Goal: Find specific page/section: Find specific page/section

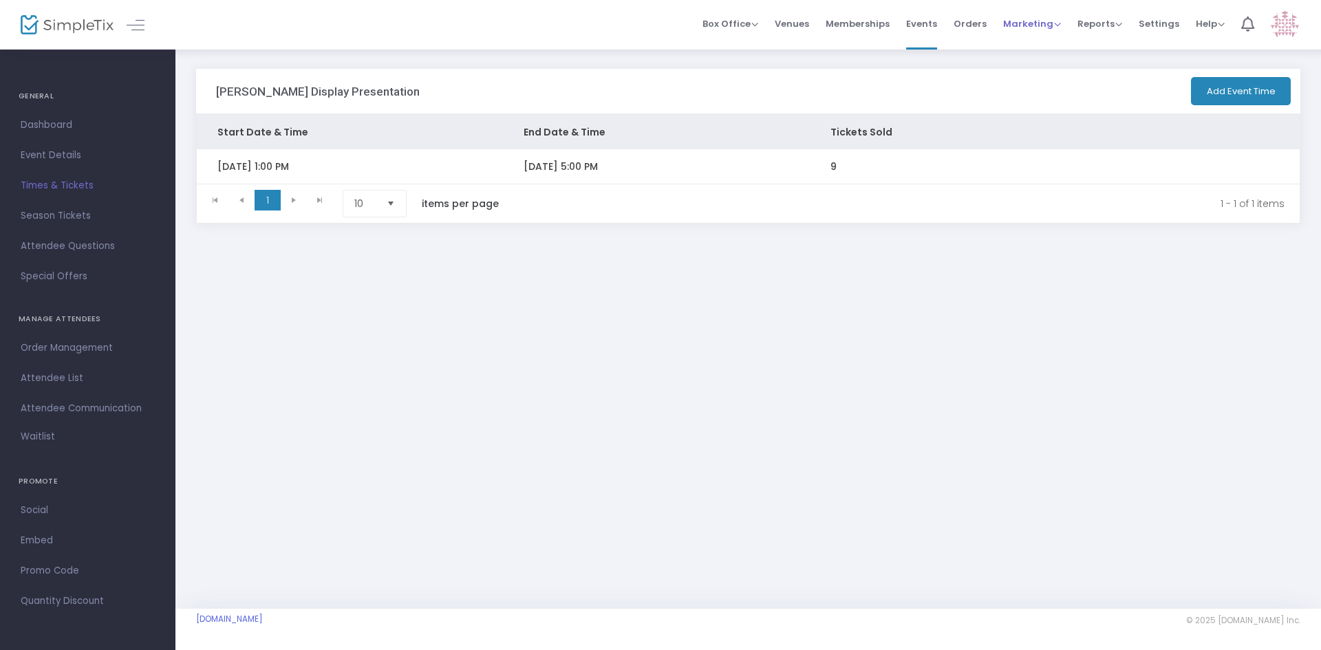
click at [1030, 27] on span "Marketing" at bounding box center [1032, 23] width 58 height 13
click at [53, 122] on span "Dashboard" at bounding box center [88, 125] width 134 height 18
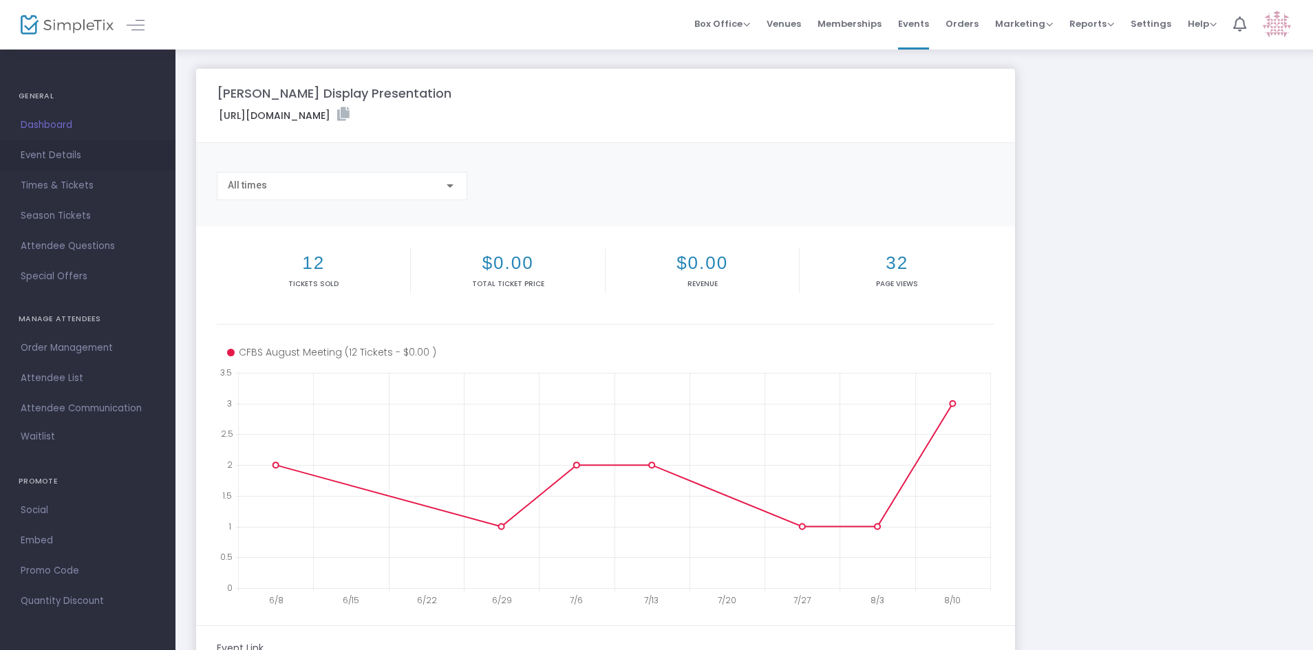
click at [63, 154] on span "Event Details" at bounding box center [88, 156] width 134 height 18
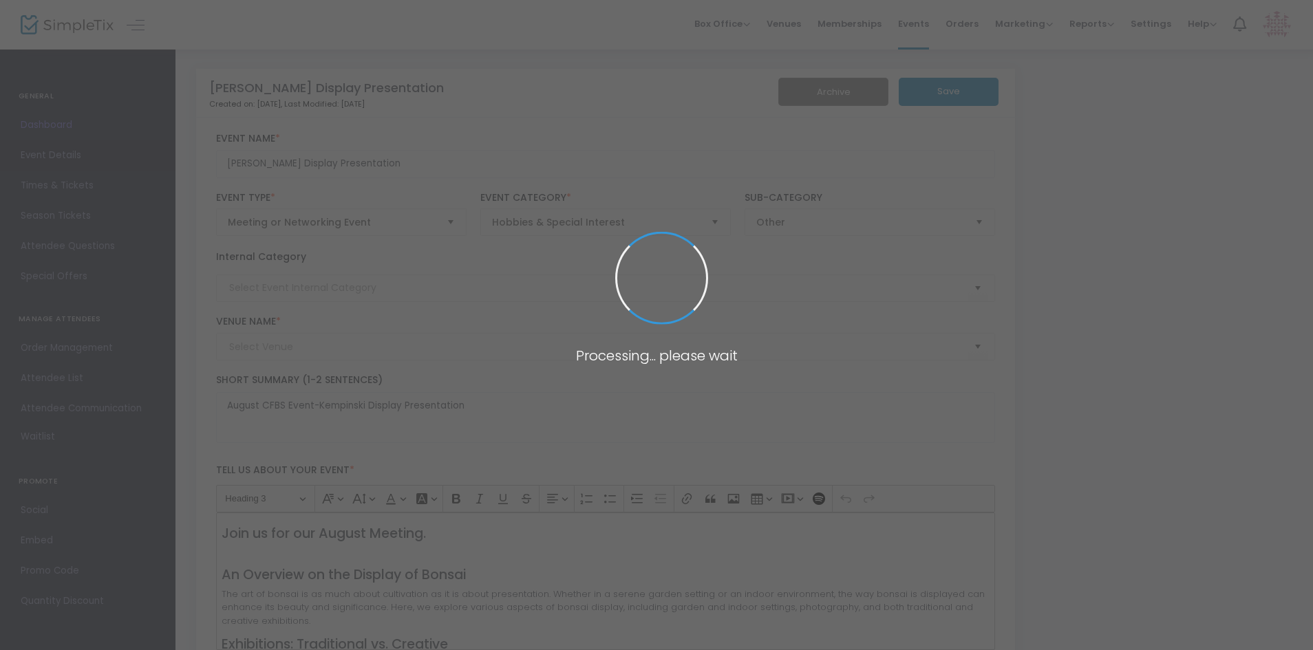
type input "UNCW OLLI Truist Hall"
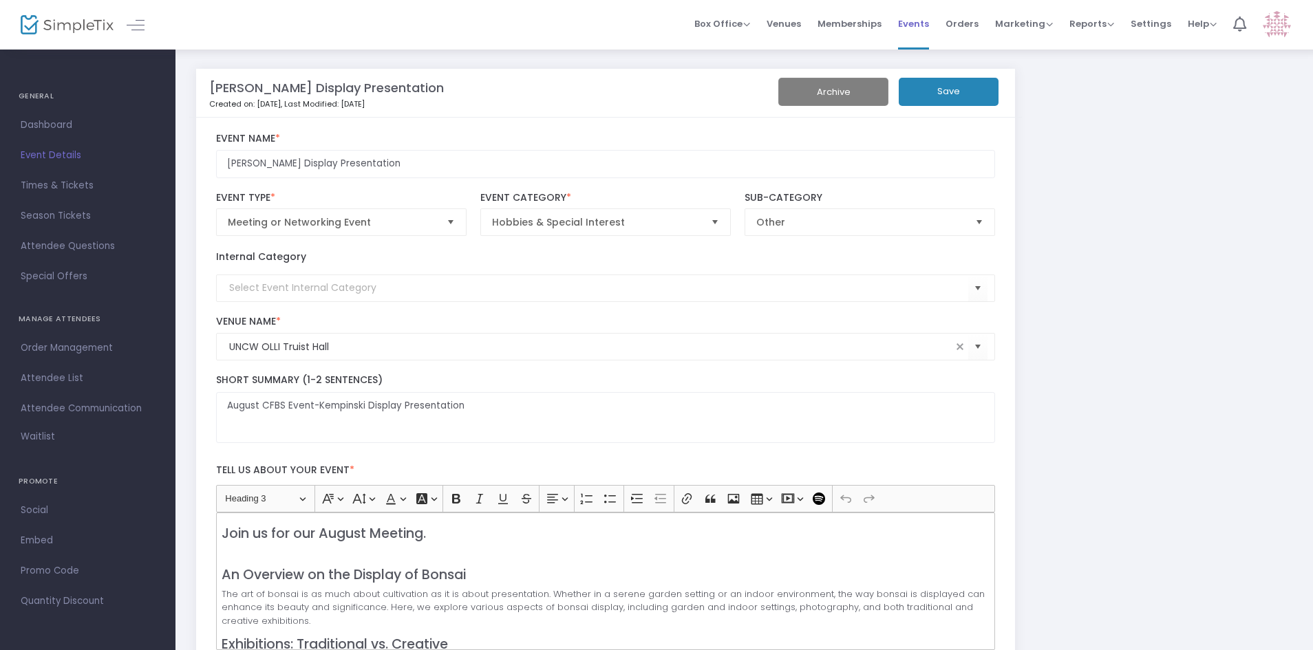
click at [906, 23] on span "Events" at bounding box center [913, 23] width 31 height 35
